Goal: Information Seeking & Learning: Learn about a topic

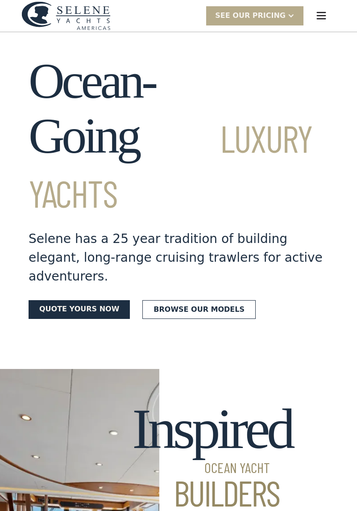
click at [320, 17] on img "menu" at bounding box center [321, 15] width 13 height 13
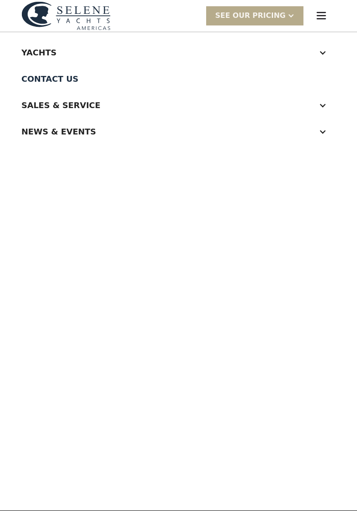
click at [322, 55] on div at bounding box center [323, 53] width 8 height 8
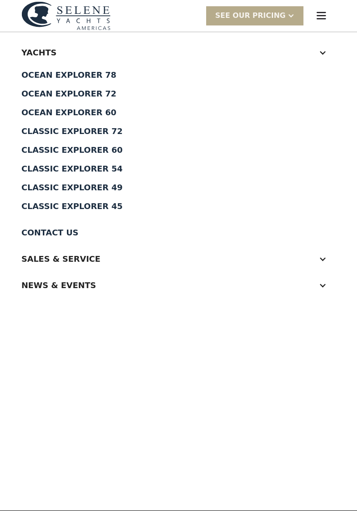
click at [83, 112] on div "Ocean Explorer 60" at bounding box center [178, 113] width 314 height 8
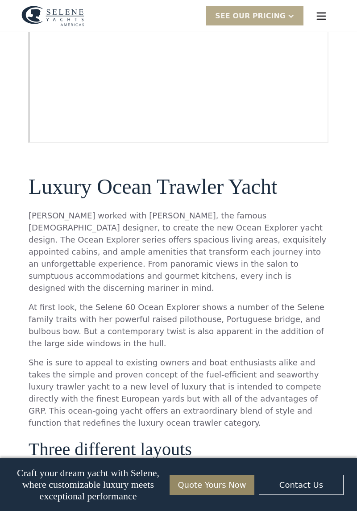
scroll to position [372, 0]
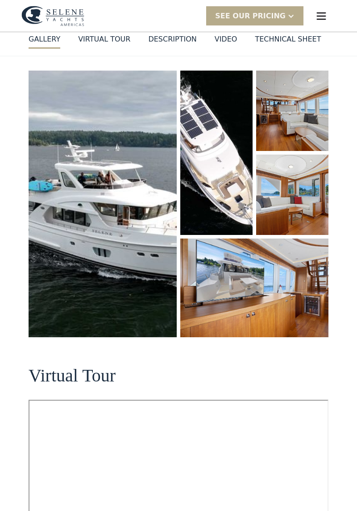
scroll to position [0, 0]
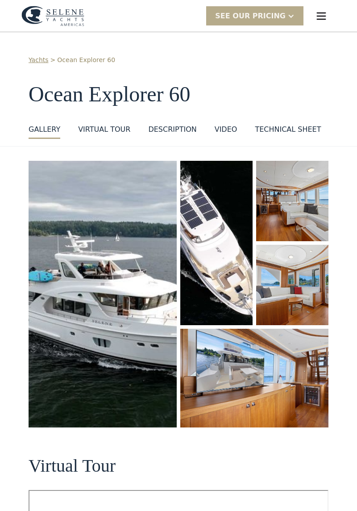
click at [329, 21] on div "menu" at bounding box center [321, 16] width 29 height 29
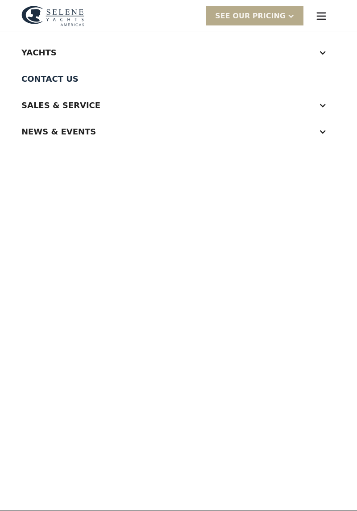
click at [325, 51] on div at bounding box center [323, 53] width 8 height 8
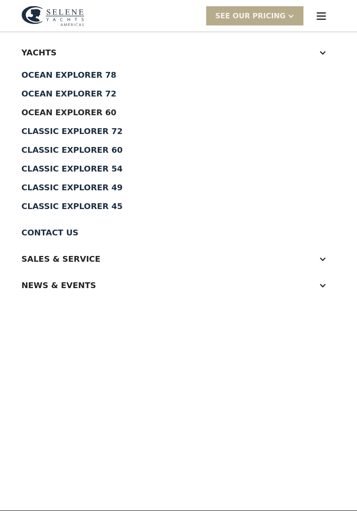
click at [94, 151] on div "Classic Explorer 60" at bounding box center [178, 150] width 314 height 8
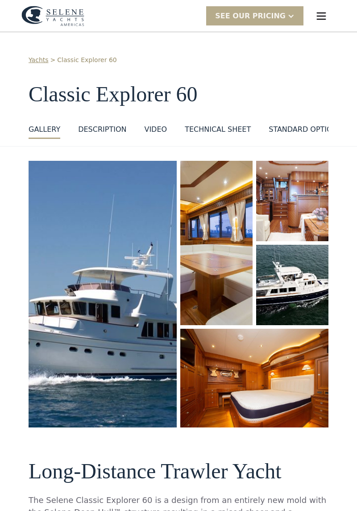
click at [136, 296] on img "open lightbox" at bounding box center [103, 294] width 148 height 267
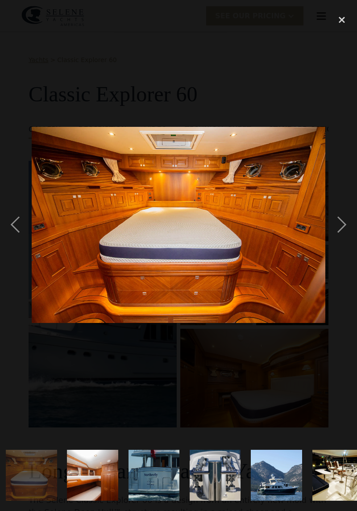
scroll to position [0, 329]
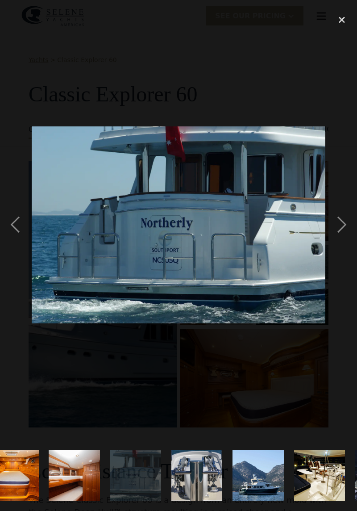
click at [336, 235] on div "next image" at bounding box center [342, 224] width 30 height 429
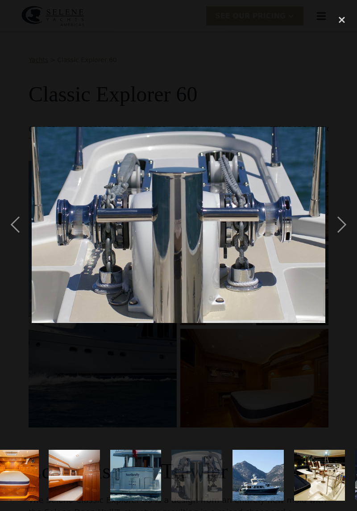
click at [343, 235] on div "next image" at bounding box center [342, 224] width 30 height 429
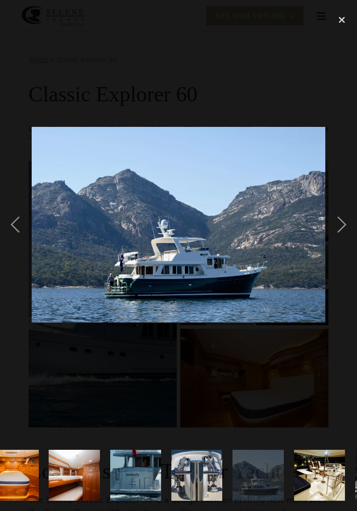
click at [338, 234] on div "next image" at bounding box center [342, 224] width 30 height 429
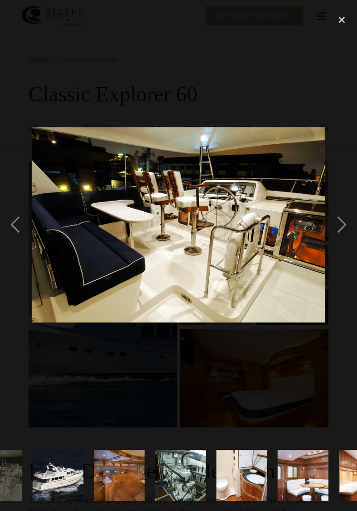
scroll to position [0, 653]
click at [18, 232] on div "previous image" at bounding box center [15, 224] width 30 height 429
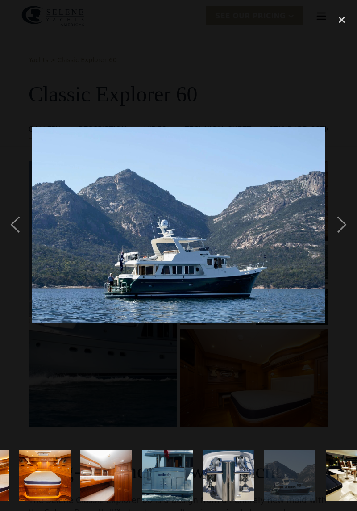
scroll to position [0, 296]
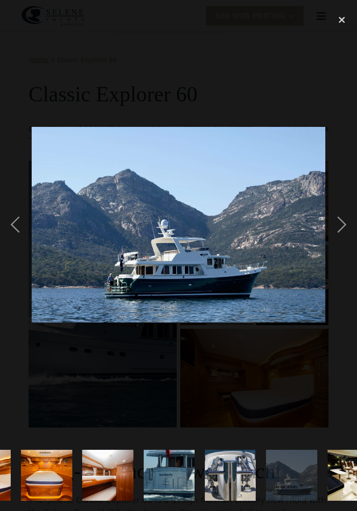
click at [16, 239] on div "previous image" at bounding box center [15, 224] width 30 height 429
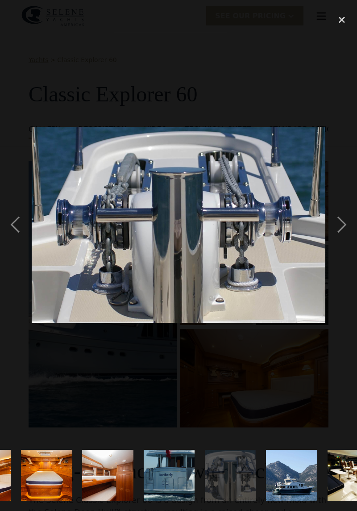
click at [18, 244] on div "previous image" at bounding box center [15, 224] width 30 height 429
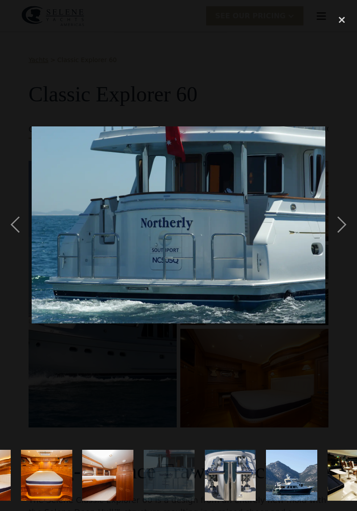
click at [18, 238] on div "previous image" at bounding box center [15, 224] width 30 height 429
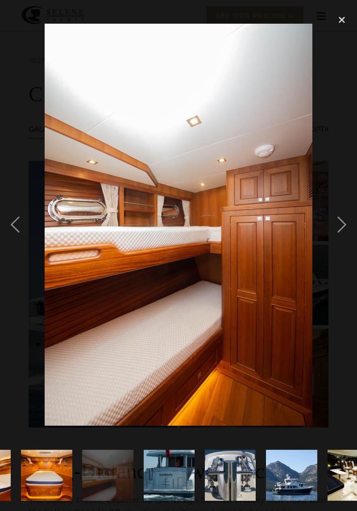
click at [18, 238] on div "previous image" at bounding box center [15, 224] width 30 height 429
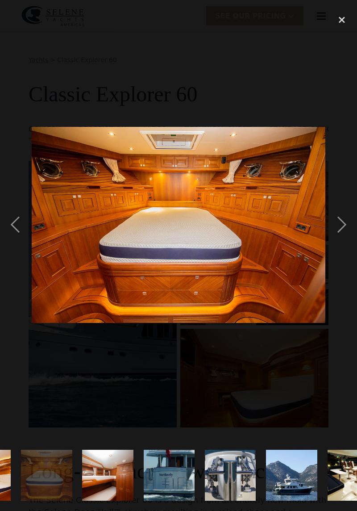
click at [21, 240] on div "previous image" at bounding box center [15, 224] width 30 height 429
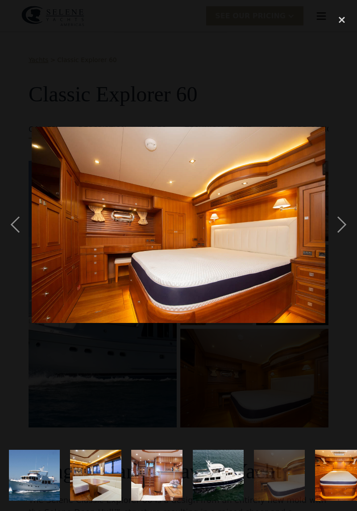
scroll to position [0, 0]
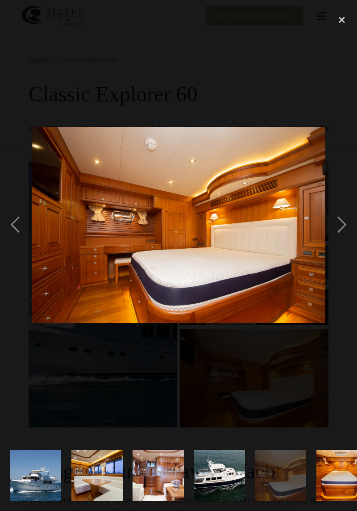
click at [25, 239] on div "previous image" at bounding box center [15, 224] width 30 height 429
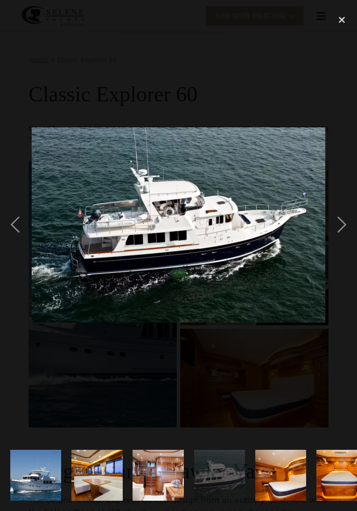
click at [25, 239] on div "previous image" at bounding box center [15, 224] width 30 height 429
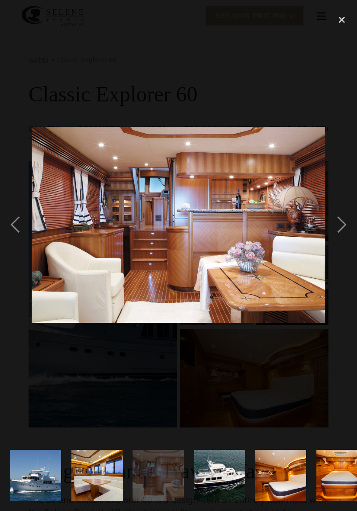
click at [336, 237] on div "next image" at bounding box center [342, 224] width 30 height 429
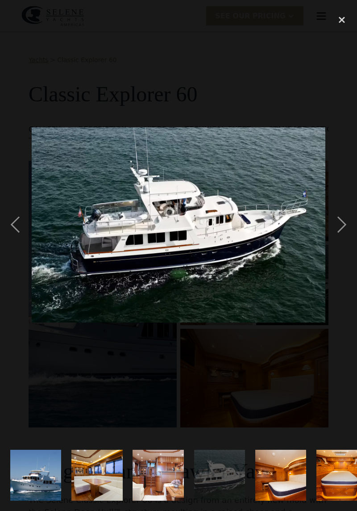
click at [340, 243] on div "next image" at bounding box center [342, 224] width 30 height 429
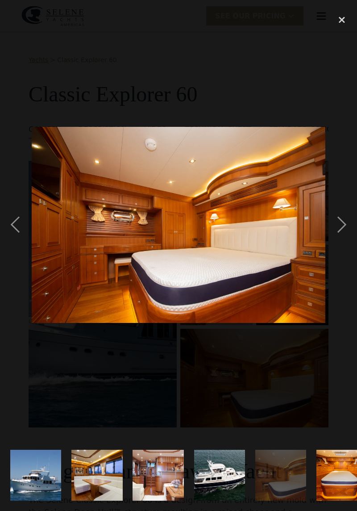
click at [340, 240] on div "next image" at bounding box center [342, 224] width 30 height 429
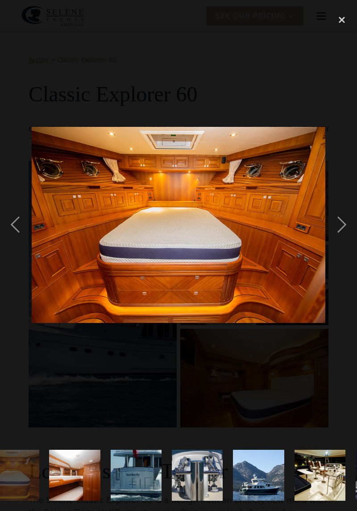
click at [340, 240] on div "next image" at bounding box center [342, 224] width 30 height 429
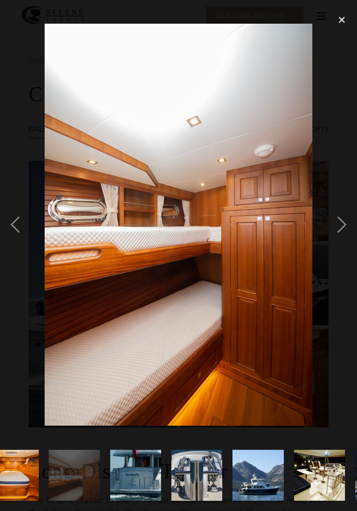
click at [340, 240] on div "next image" at bounding box center [342, 224] width 30 height 429
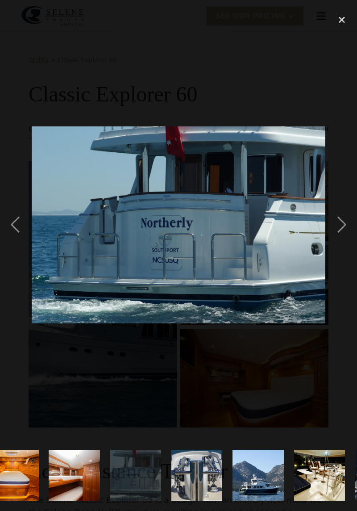
click at [340, 240] on div "next image" at bounding box center [342, 224] width 30 height 429
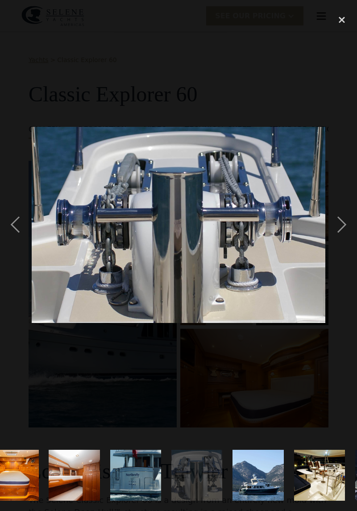
click at [335, 236] on div "next image" at bounding box center [342, 224] width 30 height 429
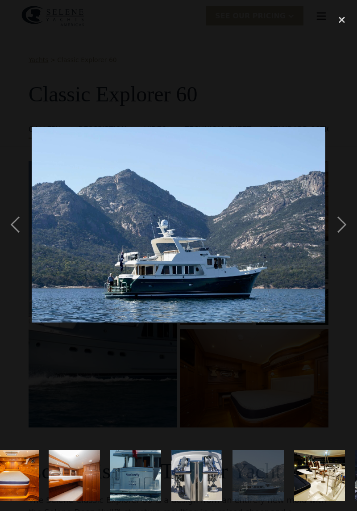
click at [341, 243] on div "next image" at bounding box center [342, 224] width 30 height 429
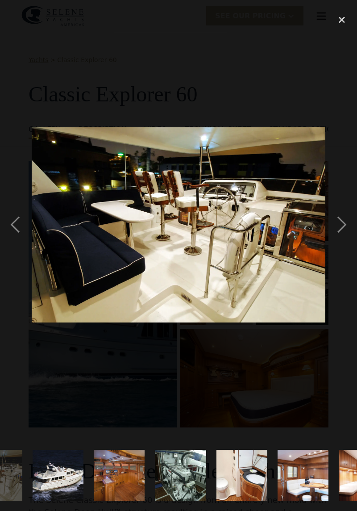
scroll to position [0, 653]
click at [341, 234] on div "next image" at bounding box center [342, 224] width 30 height 429
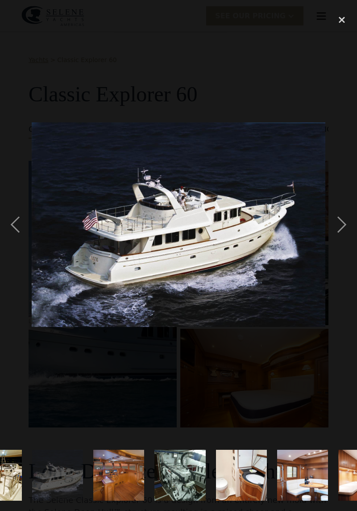
click at [18, 238] on div "previous image" at bounding box center [15, 224] width 30 height 429
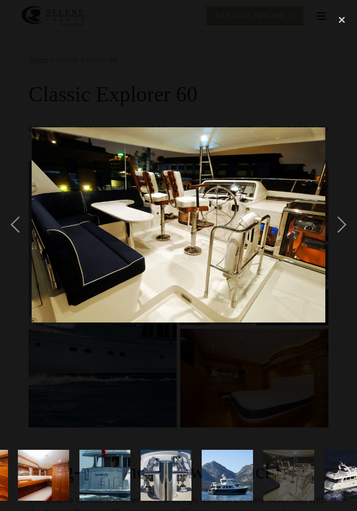
scroll to position [0, 360]
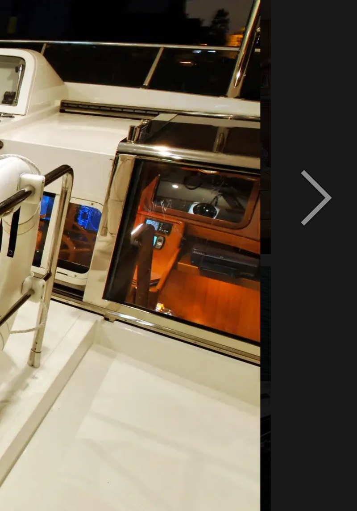
click at [341, 237] on div "next image" at bounding box center [342, 224] width 30 height 429
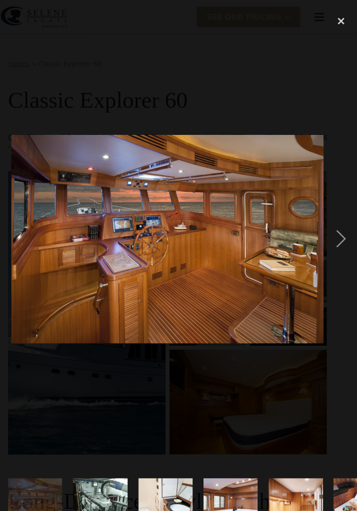
scroll to position [0, 0]
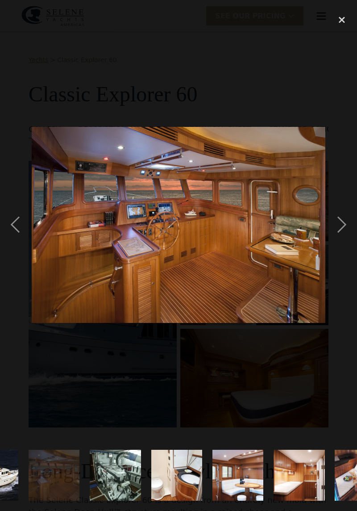
click at [341, 240] on div "next image" at bounding box center [342, 224] width 30 height 429
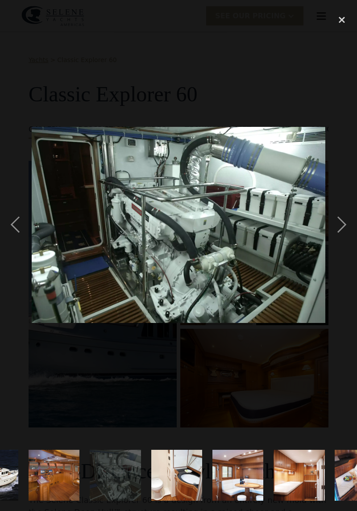
click at [338, 237] on div "next image" at bounding box center [342, 224] width 30 height 429
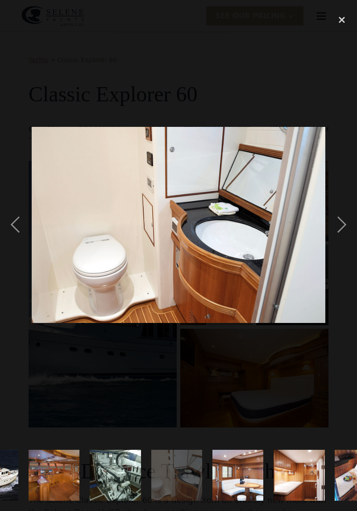
click at [336, 242] on div "next image" at bounding box center [342, 224] width 30 height 429
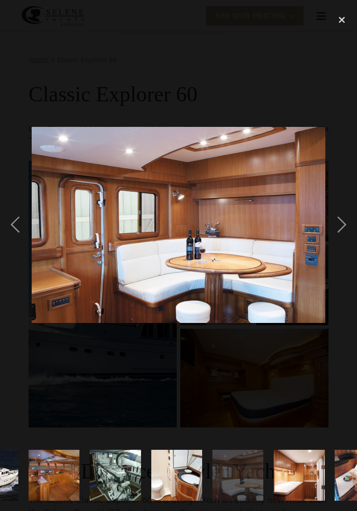
click at [340, 239] on div "next image" at bounding box center [342, 224] width 30 height 429
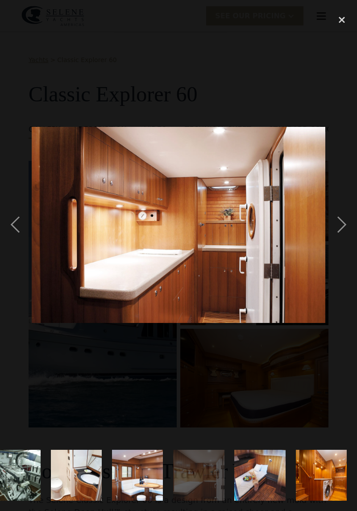
scroll to position [0, 883]
click at [22, 235] on div "previous image" at bounding box center [15, 224] width 30 height 429
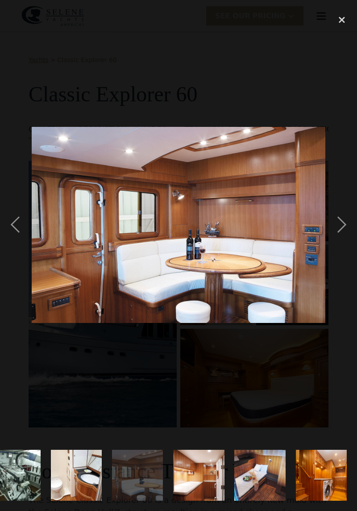
click at [340, 239] on div "next image" at bounding box center [342, 224] width 30 height 429
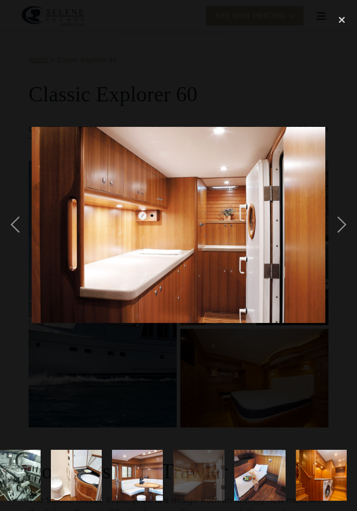
click at [334, 241] on div "next image" at bounding box center [342, 224] width 30 height 429
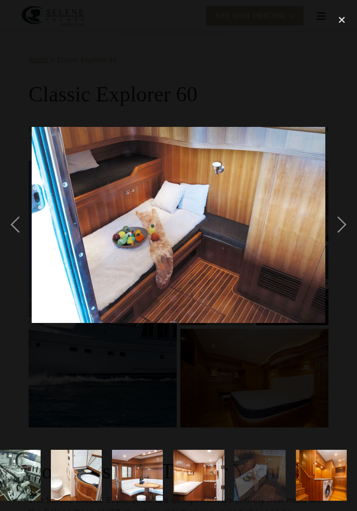
click at [339, 237] on div "next image" at bounding box center [342, 224] width 30 height 429
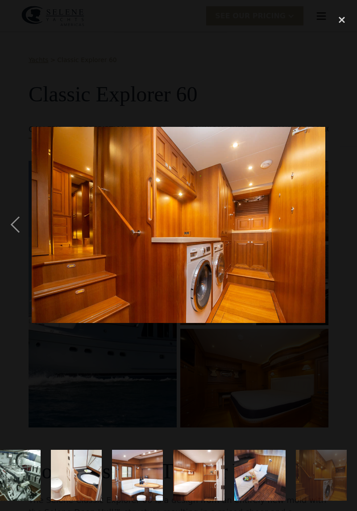
click at [342, 22] on div "close lightbox" at bounding box center [342, 20] width 30 height 20
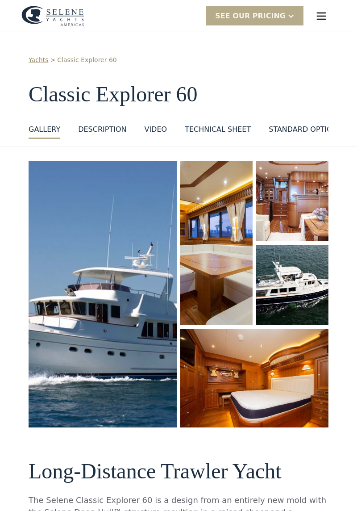
scroll to position [0, 0]
click at [326, 17] on img "menu" at bounding box center [321, 16] width 13 height 13
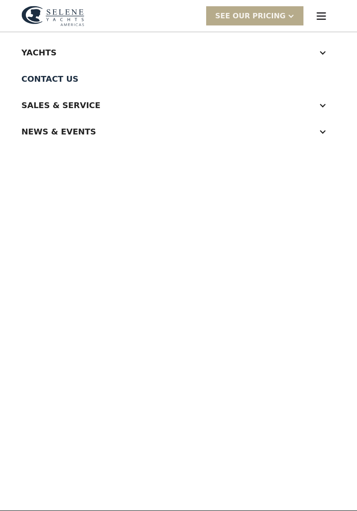
click at [320, 50] on div at bounding box center [323, 53] width 8 height 8
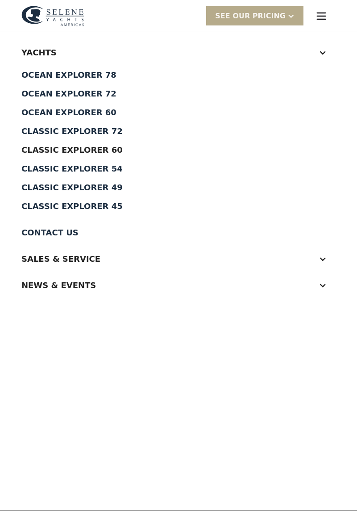
click at [105, 113] on div "Ocean Explorer 60" at bounding box center [178, 113] width 314 height 8
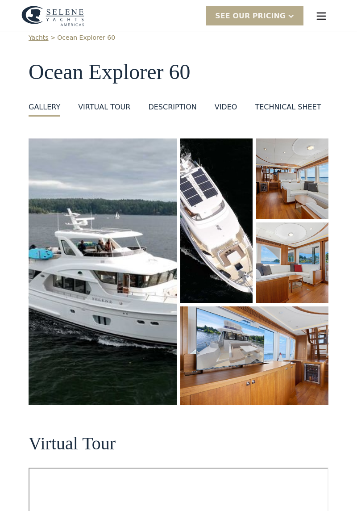
click at [297, 268] on img "open lightbox" at bounding box center [292, 262] width 72 height 80
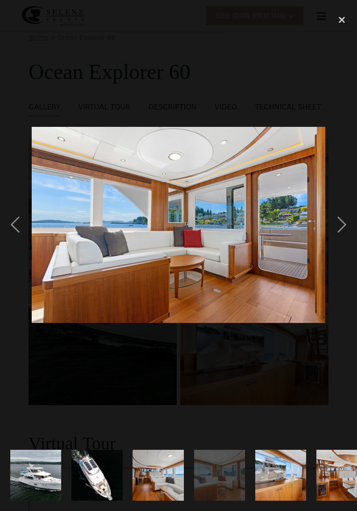
click at [336, 244] on div "next image" at bounding box center [342, 224] width 30 height 429
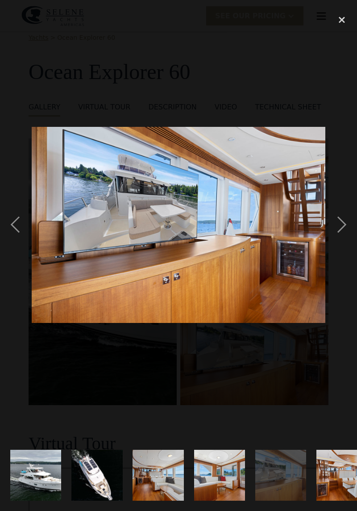
click at [336, 243] on div "next image" at bounding box center [342, 224] width 30 height 429
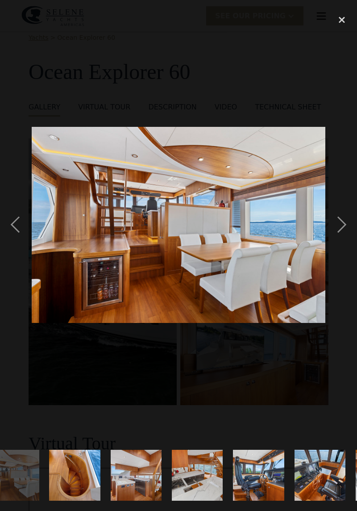
scroll to position [0, 329]
click at [340, 238] on div "next image" at bounding box center [342, 224] width 30 height 429
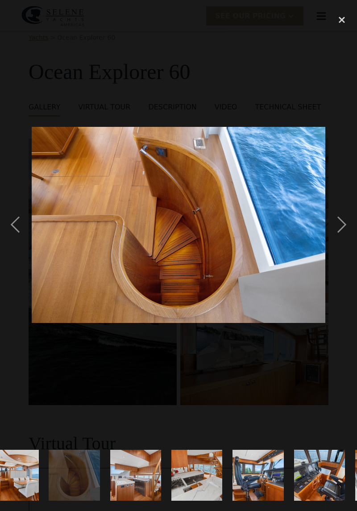
click at [340, 238] on div "next image" at bounding box center [342, 224] width 30 height 429
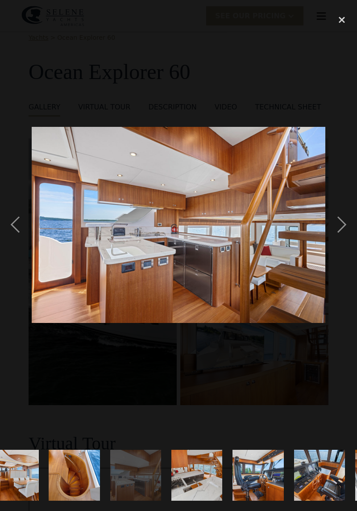
click at [339, 239] on div "next image" at bounding box center [342, 224] width 30 height 429
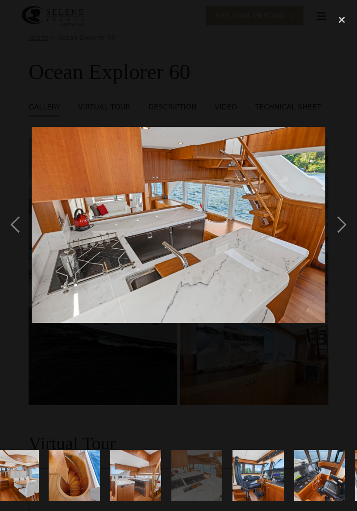
click at [339, 238] on div "next image" at bounding box center [342, 224] width 30 height 429
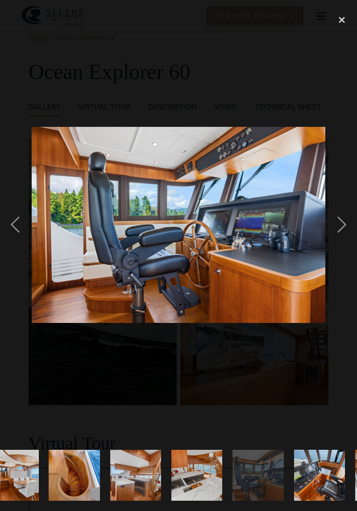
click at [339, 238] on div "next image" at bounding box center [342, 224] width 30 height 429
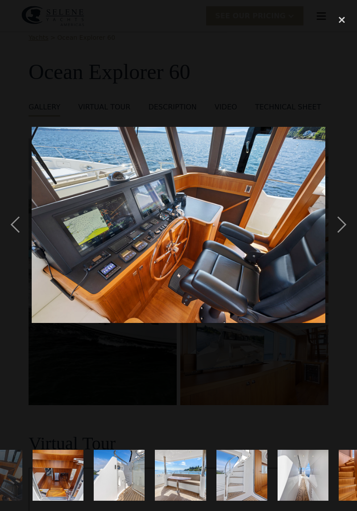
scroll to position [0, 653]
click at [339, 238] on div "next image" at bounding box center [342, 224] width 30 height 429
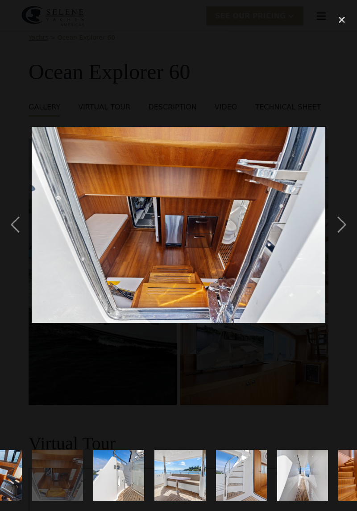
click at [341, 239] on div "next image" at bounding box center [342, 224] width 30 height 429
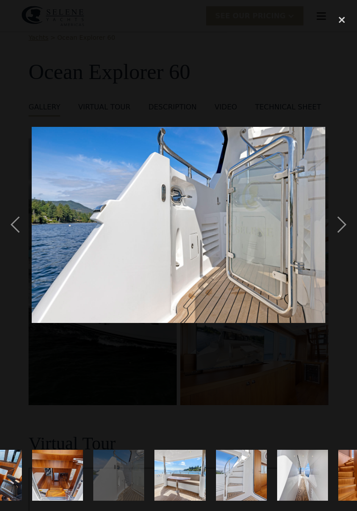
click at [13, 237] on div "previous image" at bounding box center [15, 224] width 30 height 429
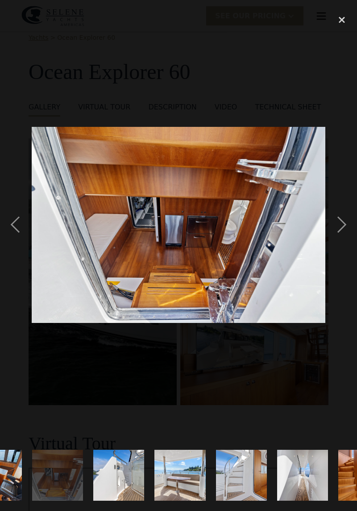
click at [344, 238] on div "next image" at bounding box center [342, 224] width 30 height 429
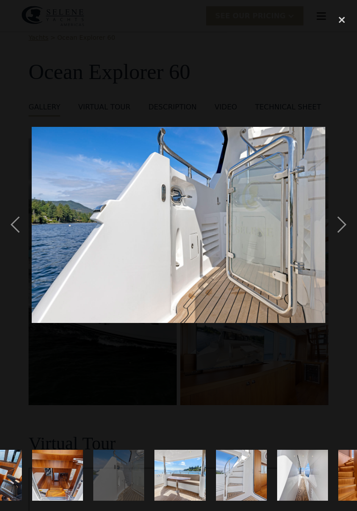
click at [339, 237] on div "next image" at bounding box center [342, 224] width 30 height 429
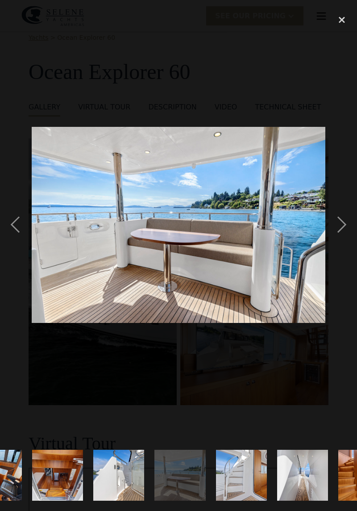
click at [339, 239] on div "next image" at bounding box center [342, 224] width 30 height 429
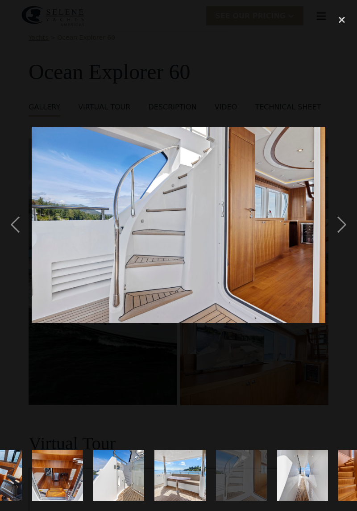
click at [336, 243] on div "next image" at bounding box center [342, 224] width 30 height 429
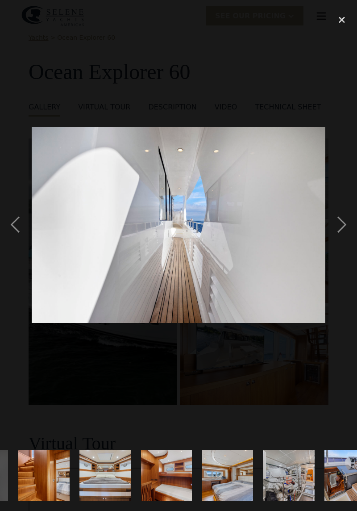
scroll to position [0, 976]
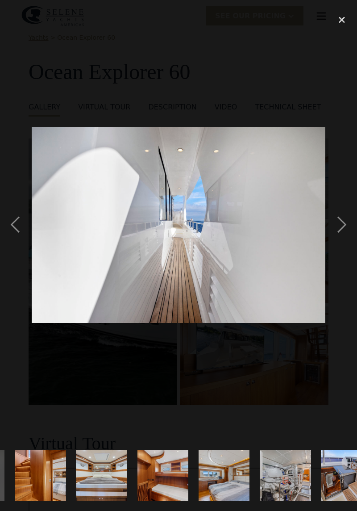
click at [336, 243] on div "next image" at bounding box center [342, 224] width 30 height 429
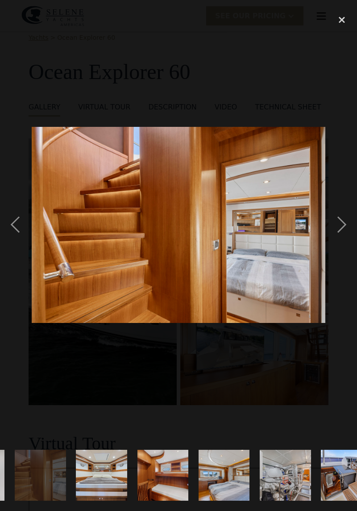
click at [339, 239] on div "next image" at bounding box center [342, 224] width 30 height 429
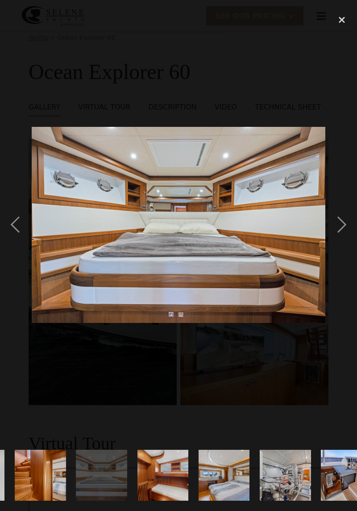
click at [339, 243] on div "next image" at bounding box center [342, 224] width 30 height 429
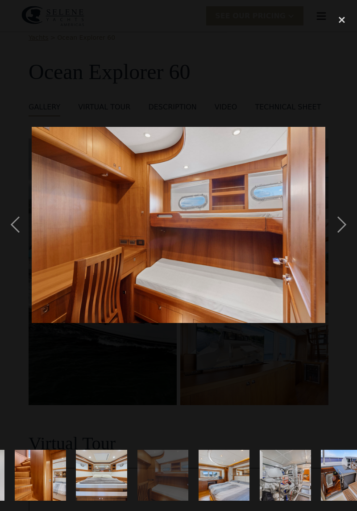
click at [339, 243] on div "next image" at bounding box center [342, 224] width 30 height 429
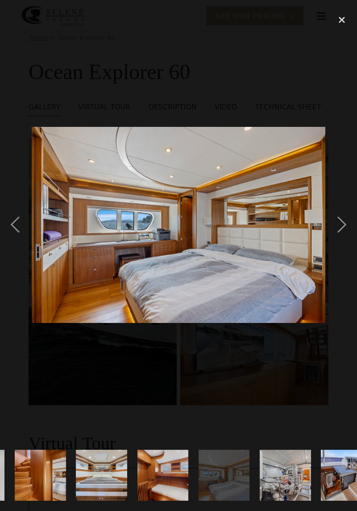
click at [341, 241] on div "next image" at bounding box center [342, 224] width 30 height 429
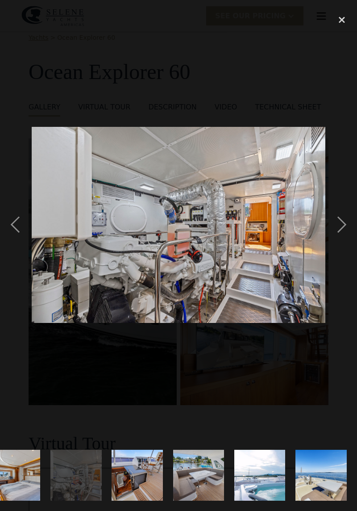
scroll to position [0, 1272]
click at [331, 243] on div "next image" at bounding box center [342, 224] width 30 height 429
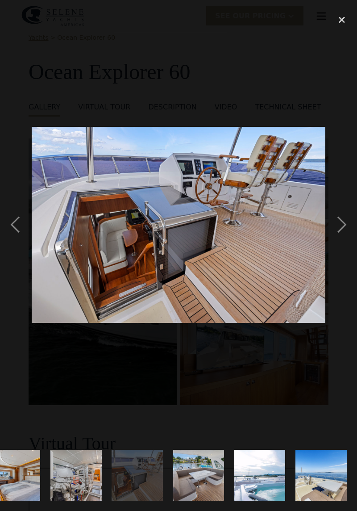
click at [344, 23] on div "close lightbox" at bounding box center [342, 20] width 30 height 20
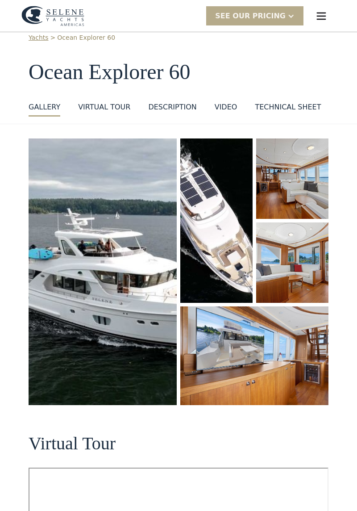
scroll to position [0, 0]
